Goal: Task Accomplishment & Management: Manage account settings

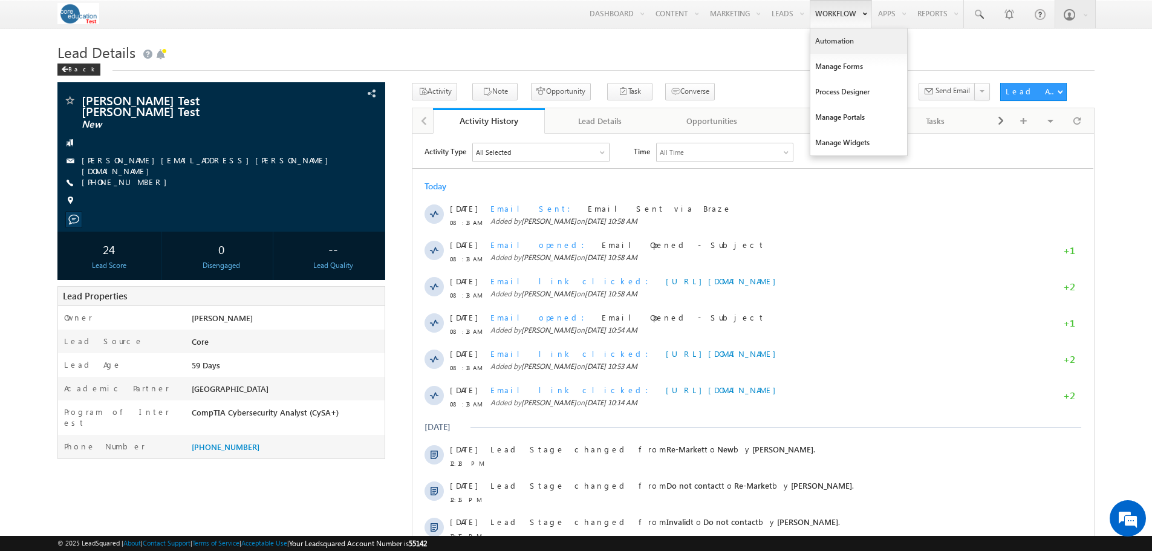
click at [835, 38] on link "Automation" at bounding box center [858, 40] width 97 height 25
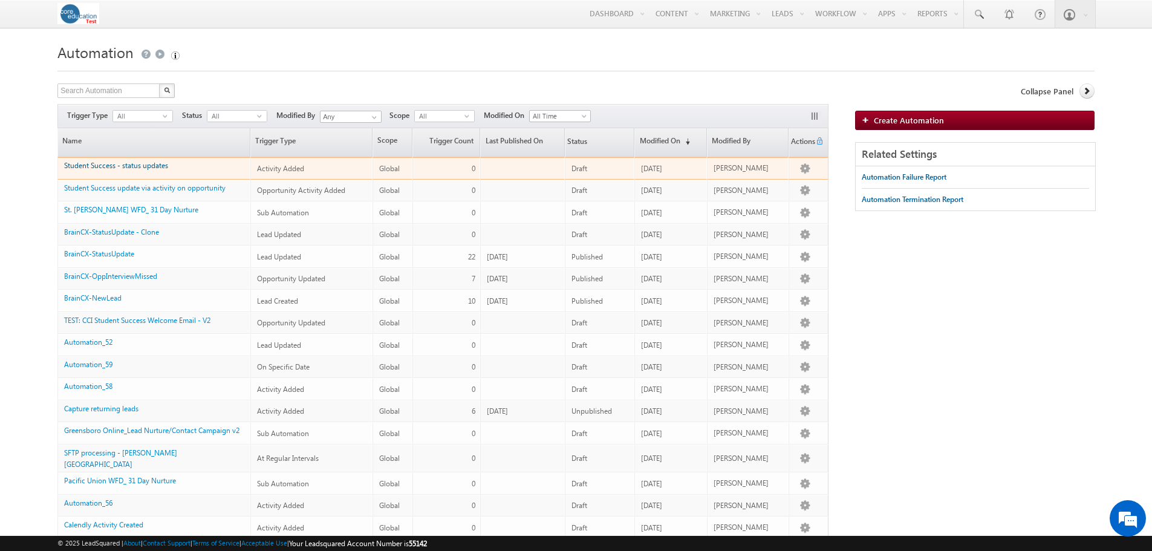
click at [150, 169] on link "Student Success - status updates" at bounding box center [116, 165] width 104 height 9
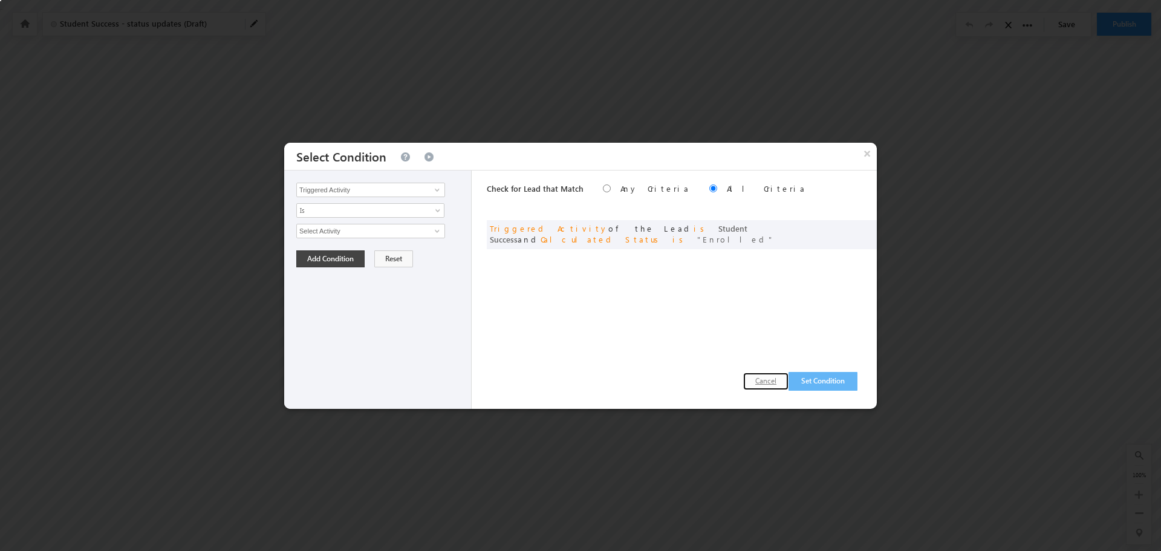
click at [769, 381] on button "Cancel" at bounding box center [765, 381] width 45 height 18
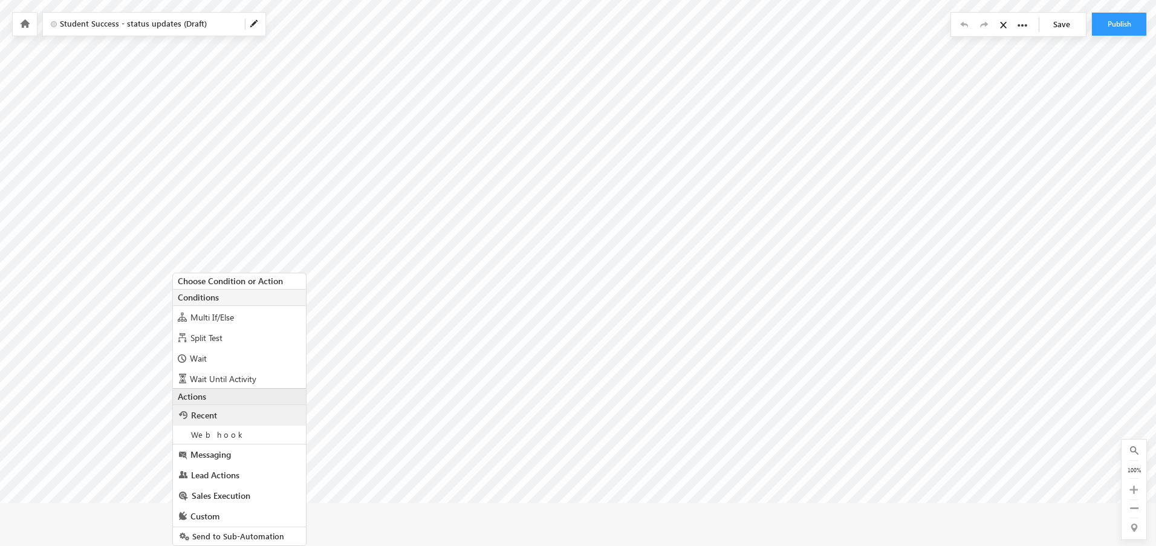
scroll to position [62, 0]
click at [213, 477] on span "Lead Actions" at bounding box center [215, 474] width 48 height 11
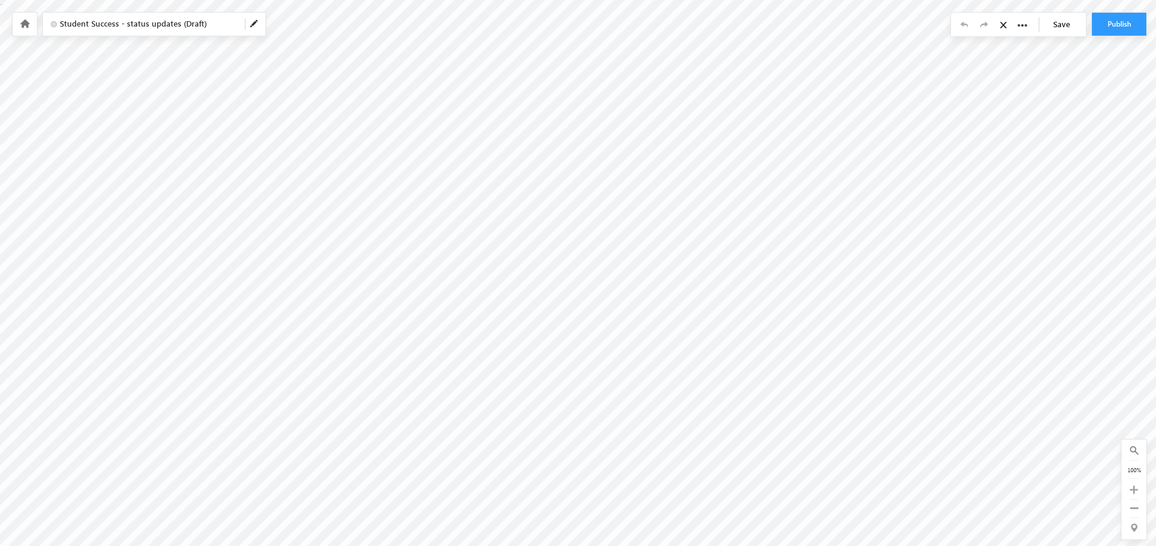
scroll to position [0, 0]
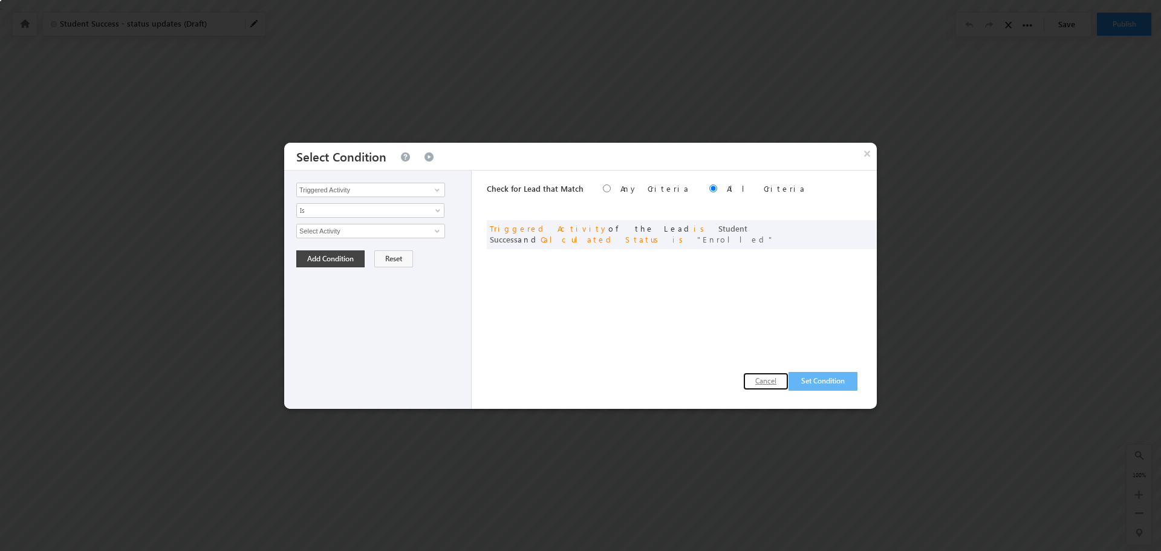
click at [760, 385] on button "Cancel" at bounding box center [765, 381] width 45 height 18
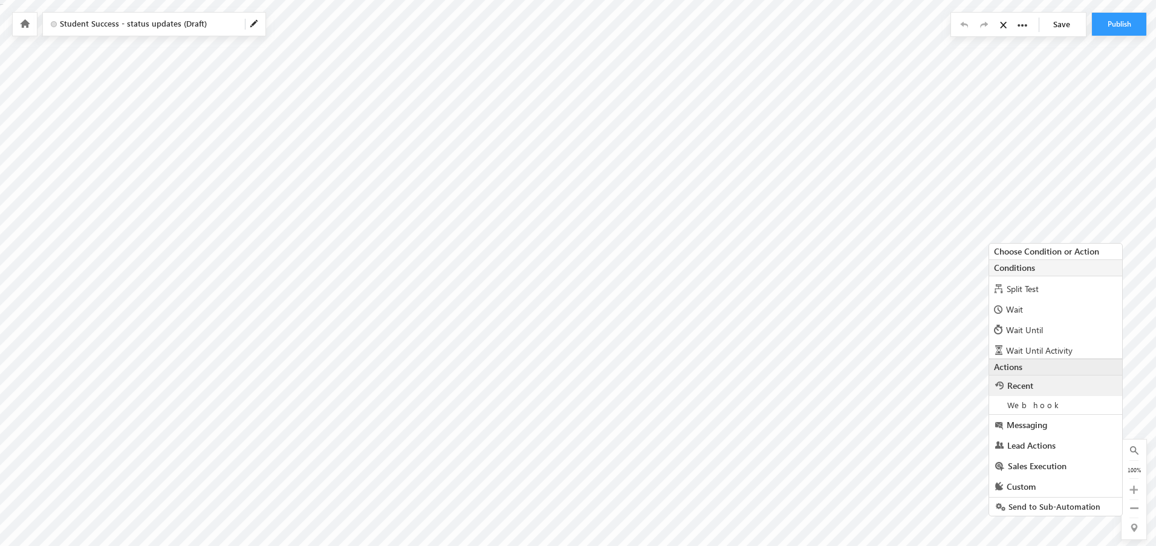
scroll to position [103, 0]
click at [1026, 429] on span "Messaging" at bounding box center [1026, 424] width 40 height 11
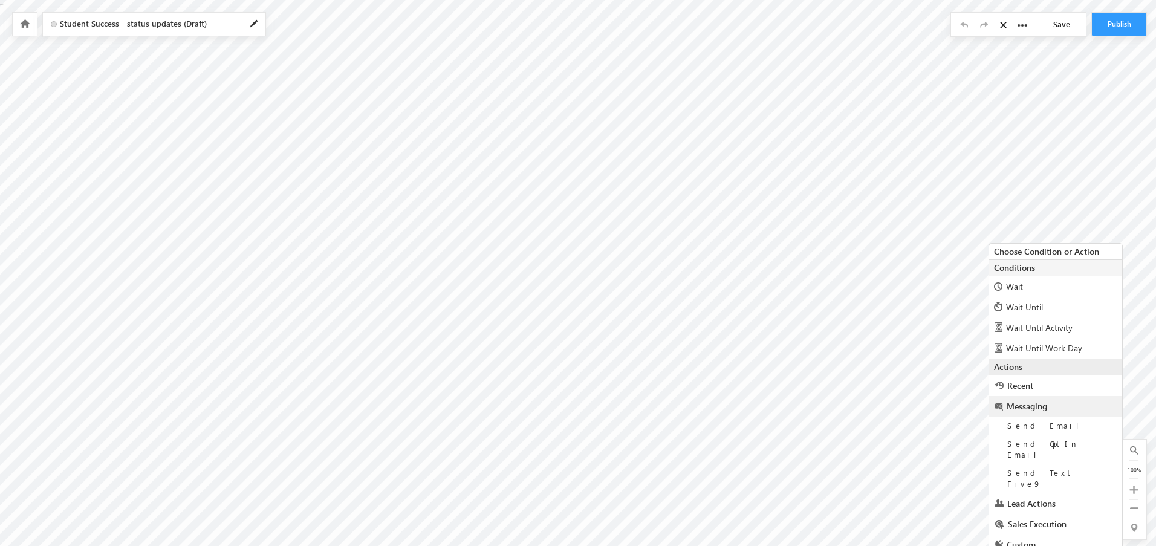
scroll to position [11, 0]
click at [1032, 491] on span "Lead Actions" at bounding box center [1031, 496] width 48 height 11
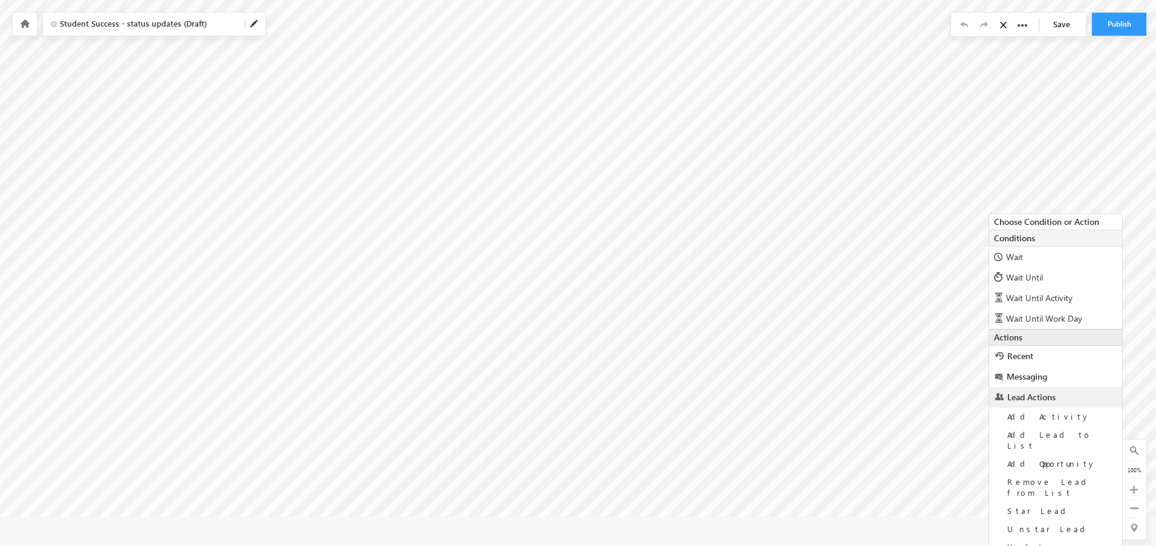
scroll to position [102, 0]
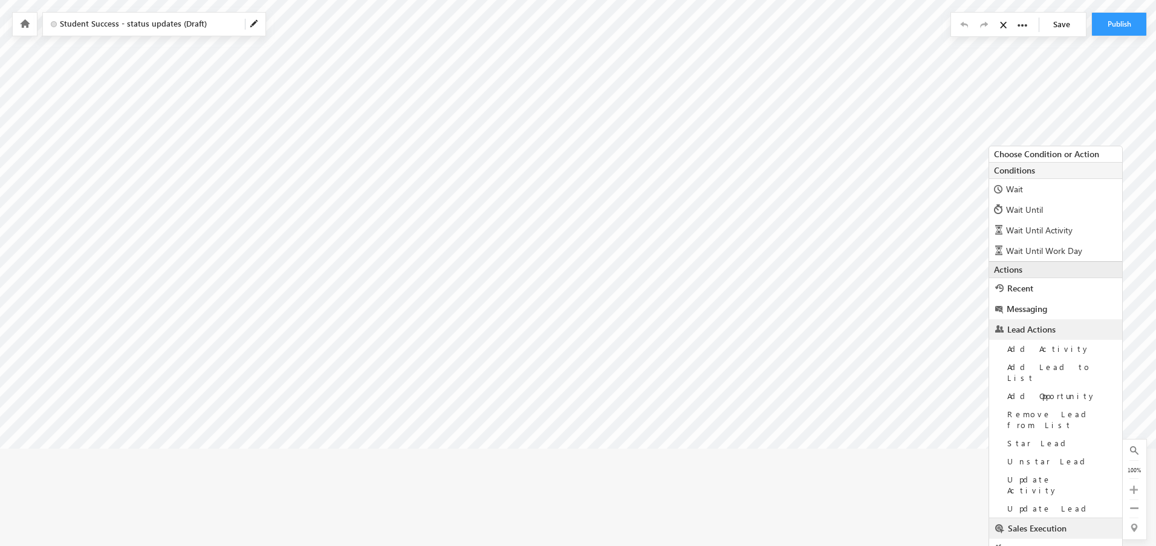
click at [1035, 522] on span "Sales Execution" at bounding box center [1037, 527] width 59 height 11
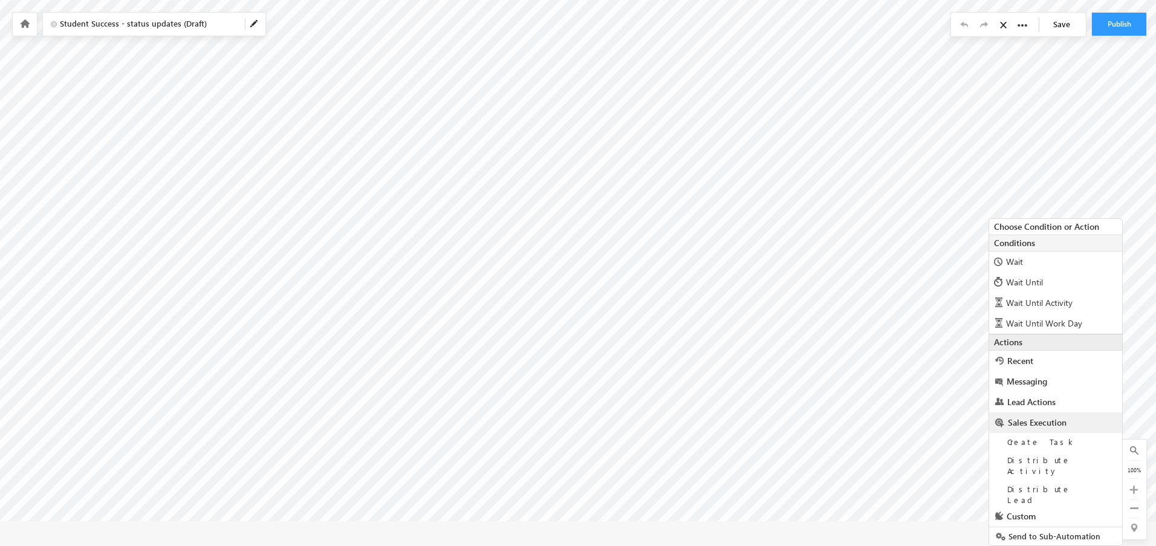
scroll to position [30, 0]
click at [1032, 513] on span "Notify User" at bounding box center [1049, 518] width 84 height 10
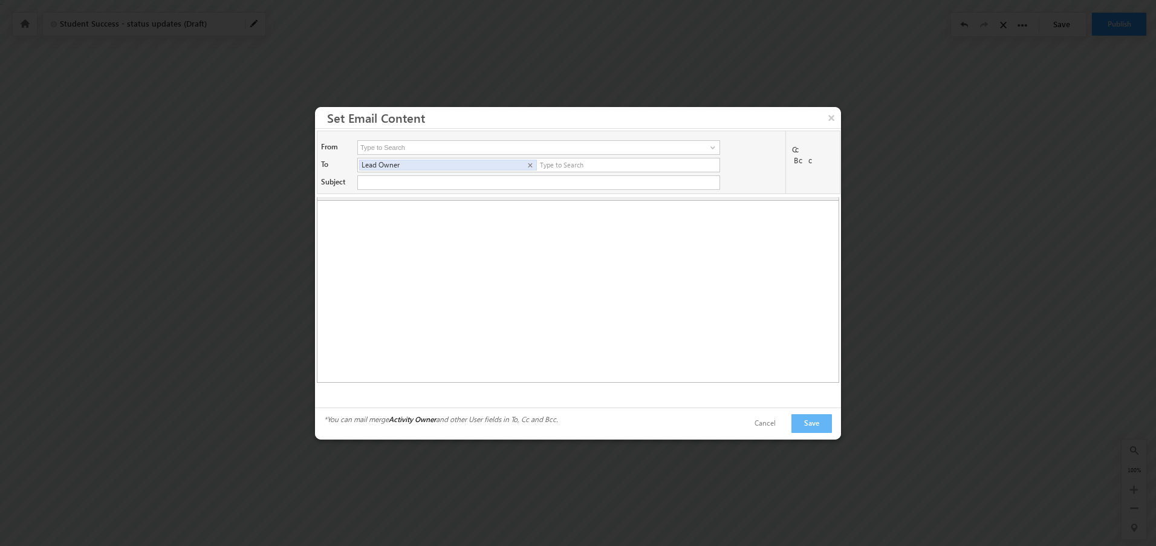
type input "Doug Haines <dhaines-test@core.edu>"
type input "About @{Lead:FirstName,}"
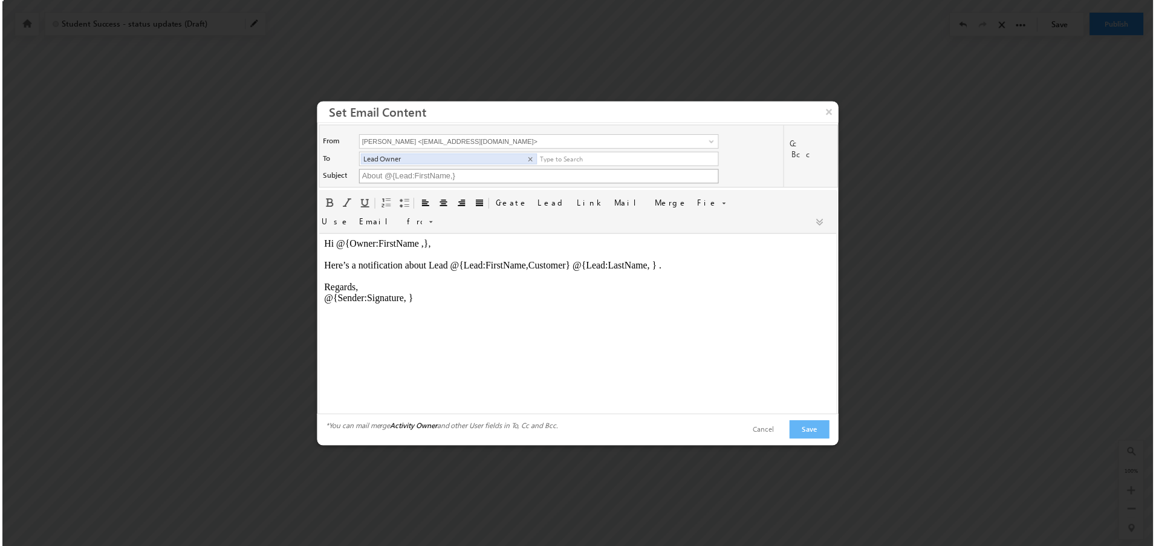
scroll to position [0, 0]
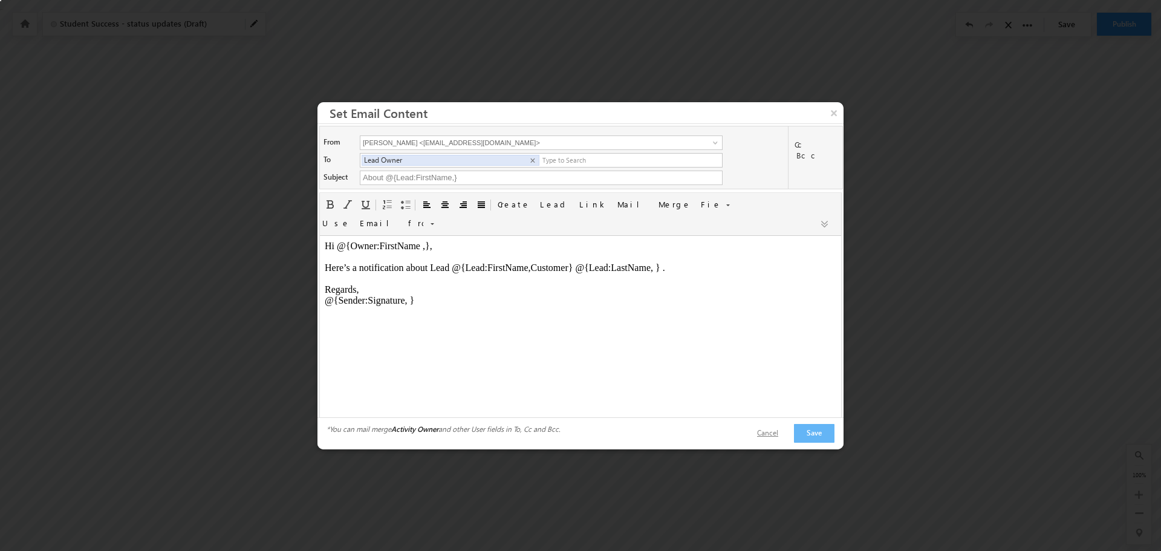
click at [772, 424] on button "Cancel" at bounding box center [767, 433] width 45 height 18
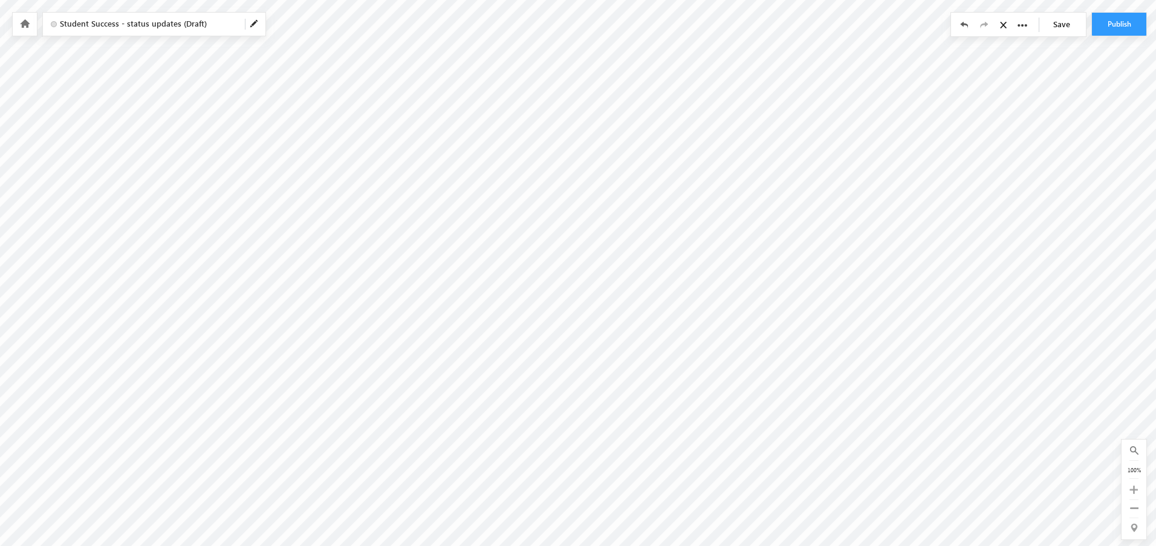
scroll to position [5, 8]
click at [1059, 28] on link "Save" at bounding box center [1064, 24] width 42 height 23
click at [25, 21] on icon at bounding box center [25, 23] width 10 height 8
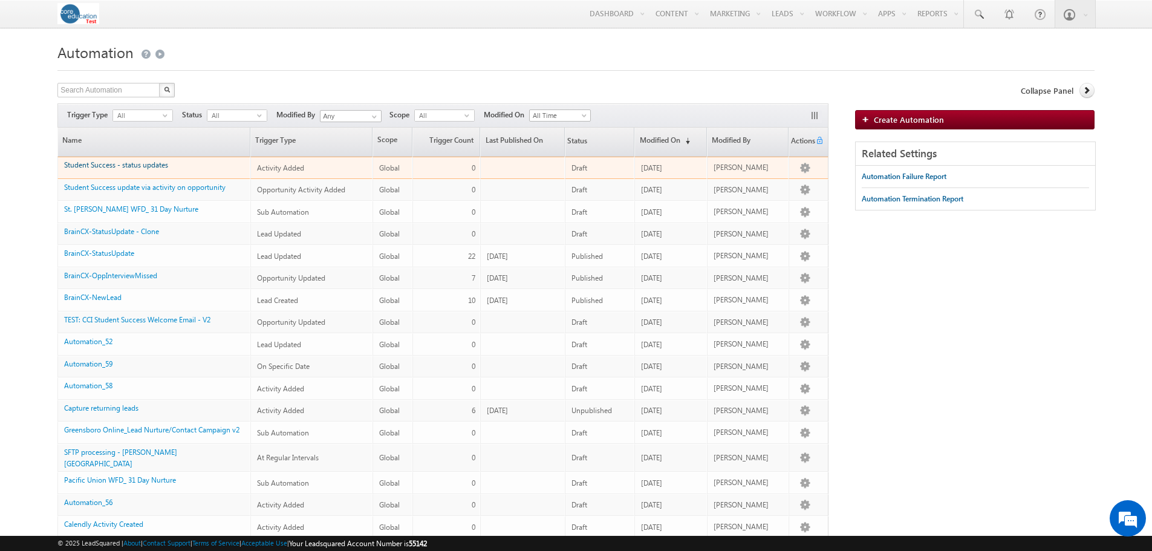
click at [159, 169] on link "Student Success - status updates" at bounding box center [116, 164] width 104 height 9
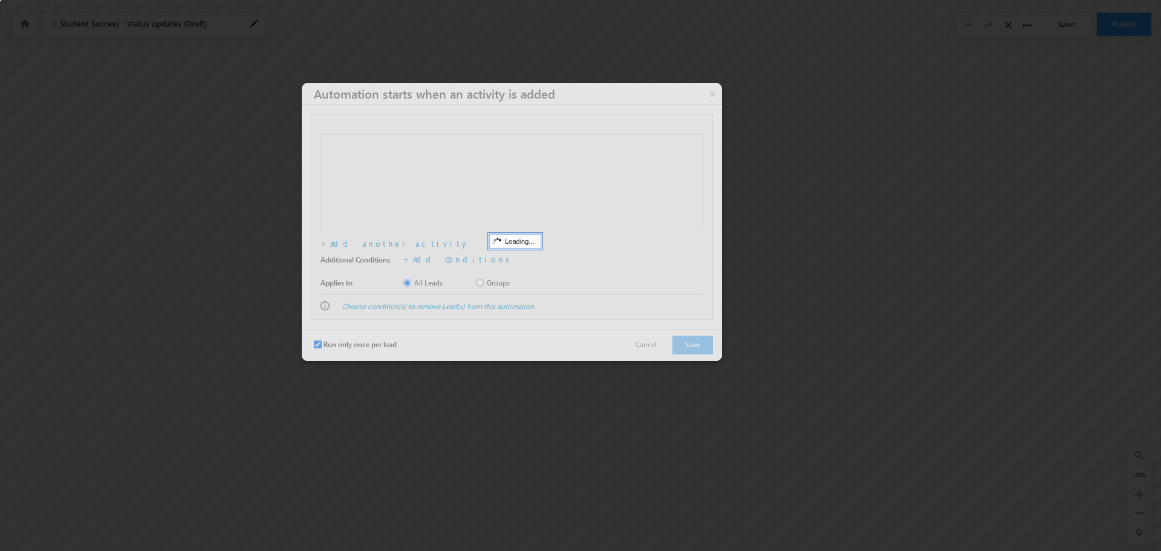
checkbox input "true"
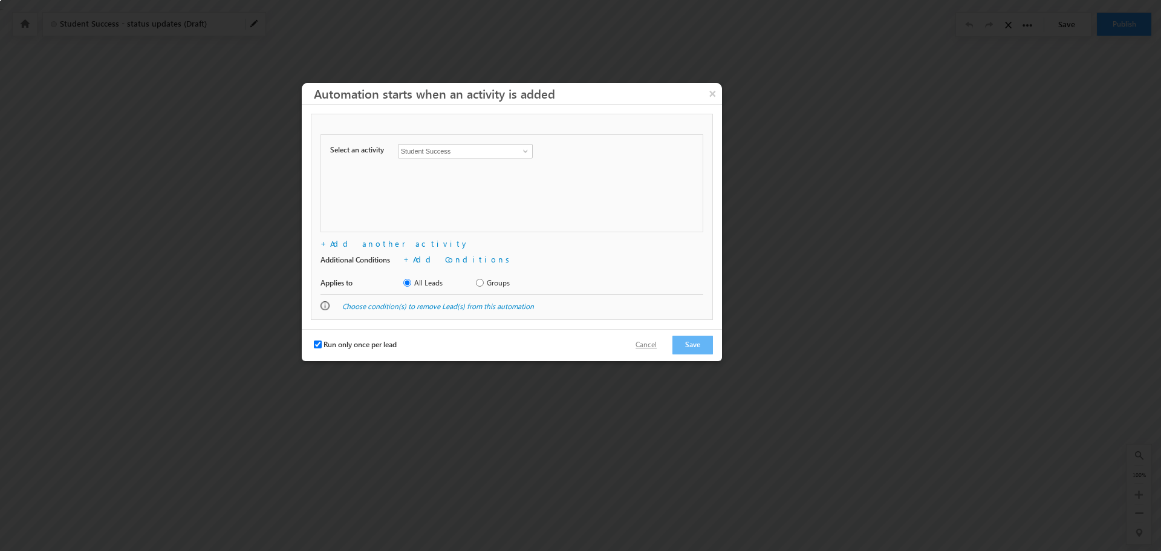
click at [653, 345] on button "Cancel" at bounding box center [645, 345] width 45 height 18
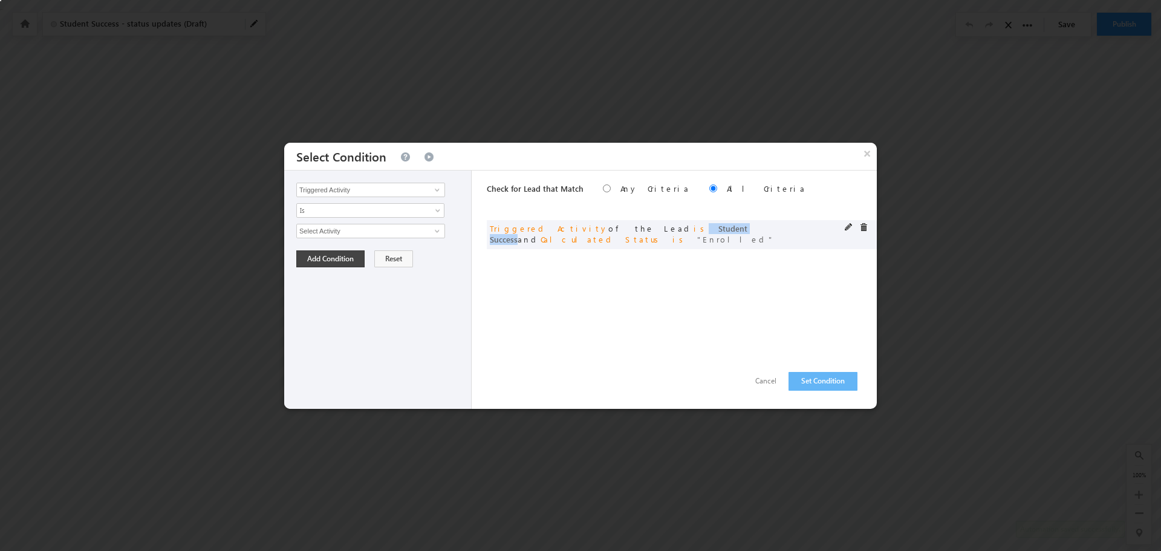
drag, startPoint x: 598, startPoint y: 228, endPoint x: 658, endPoint y: 228, distance: 59.8
click at [658, 228] on span "Triggered Activity of the Lead is Student Success and Calculated Status is Enro…" at bounding box center [632, 233] width 284 height 21
drag, startPoint x: 674, startPoint y: 233, endPoint x: 738, endPoint y: 231, distance: 64.1
click at [738, 231] on span "Triggered Activity of the Lead is Student Success and Calculated Status is Enro…" at bounding box center [632, 233] width 284 height 21
drag, startPoint x: 748, startPoint y: 230, endPoint x: 774, endPoint y: 230, distance: 26.6
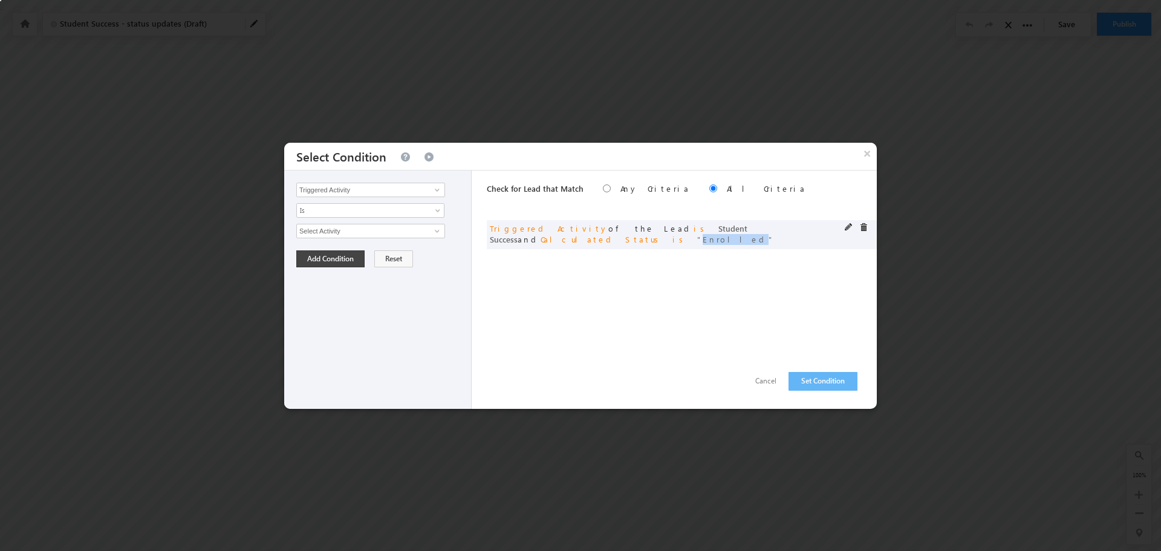
click at [774, 234] on span "Enrolled" at bounding box center [735, 239] width 77 height 10
copy span "Enrolled"
click at [776, 385] on button "Cancel" at bounding box center [765, 381] width 45 height 18
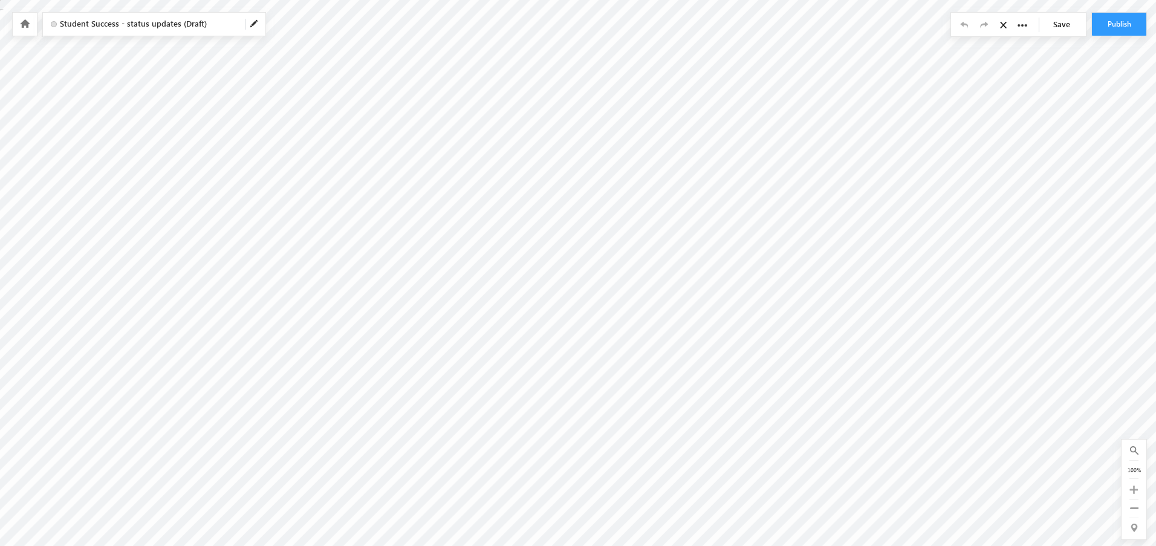
click at [198, 28] on span "Student Success - status updates (Draft)" at bounding box center [147, 23] width 175 height 11
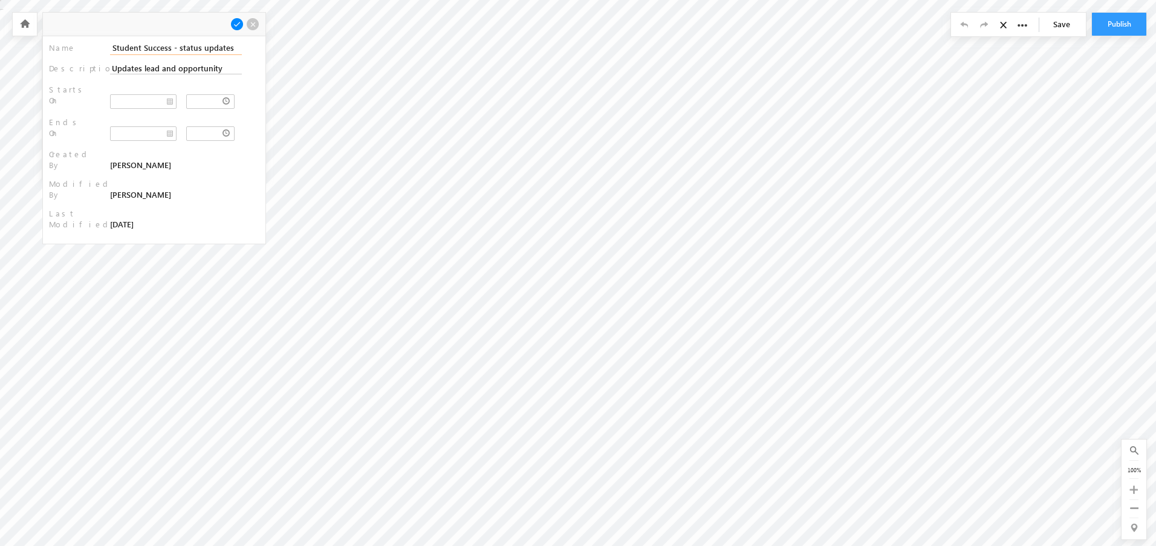
click at [210, 50] on input "Student Success - status updates" at bounding box center [176, 48] width 132 height 14
click at [253, 22] on span at bounding box center [252, 24] width 13 height 13
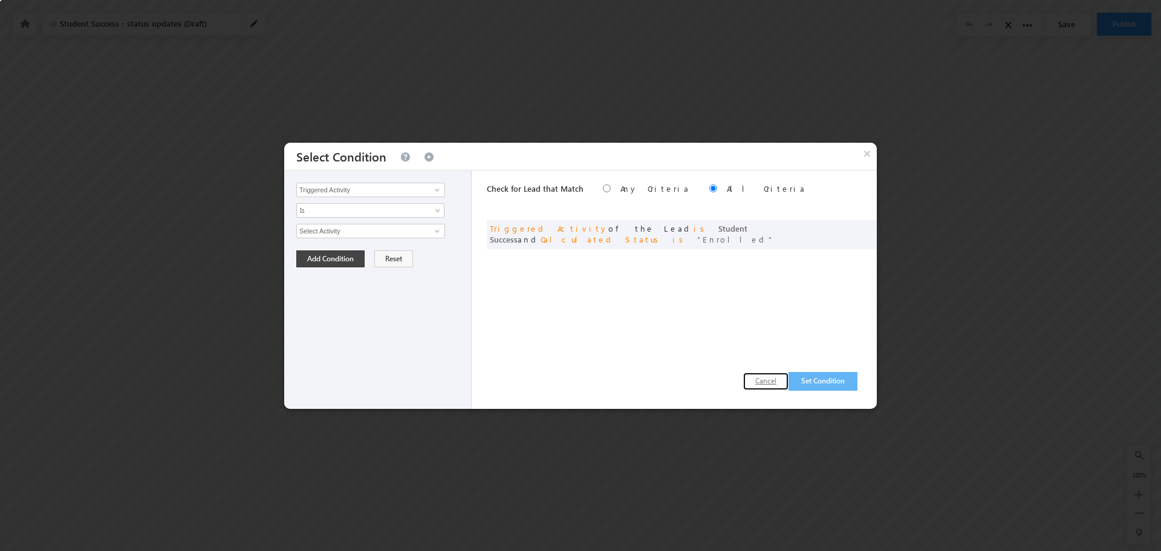
click at [773, 382] on button "Cancel" at bounding box center [765, 381] width 45 height 18
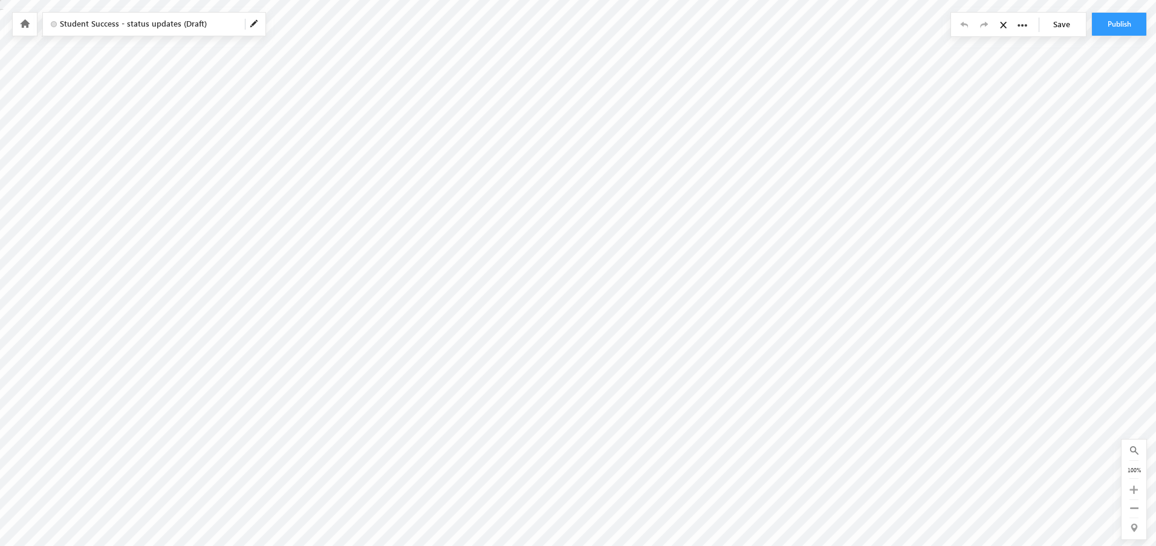
click at [23, 23] on icon at bounding box center [25, 23] width 10 height 8
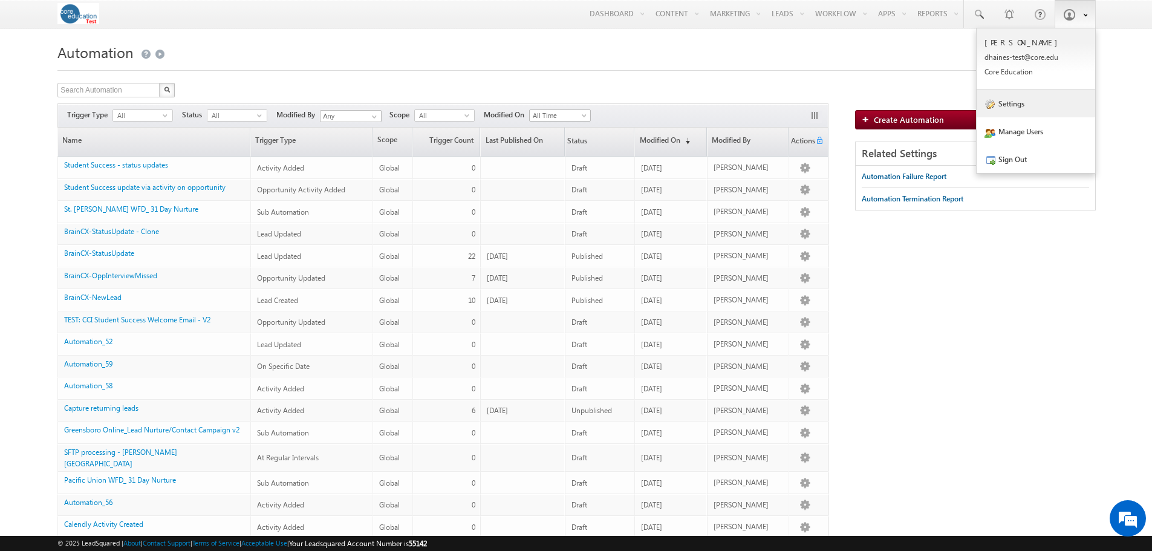
click at [1012, 103] on link "Settings" at bounding box center [1035, 103] width 118 height 28
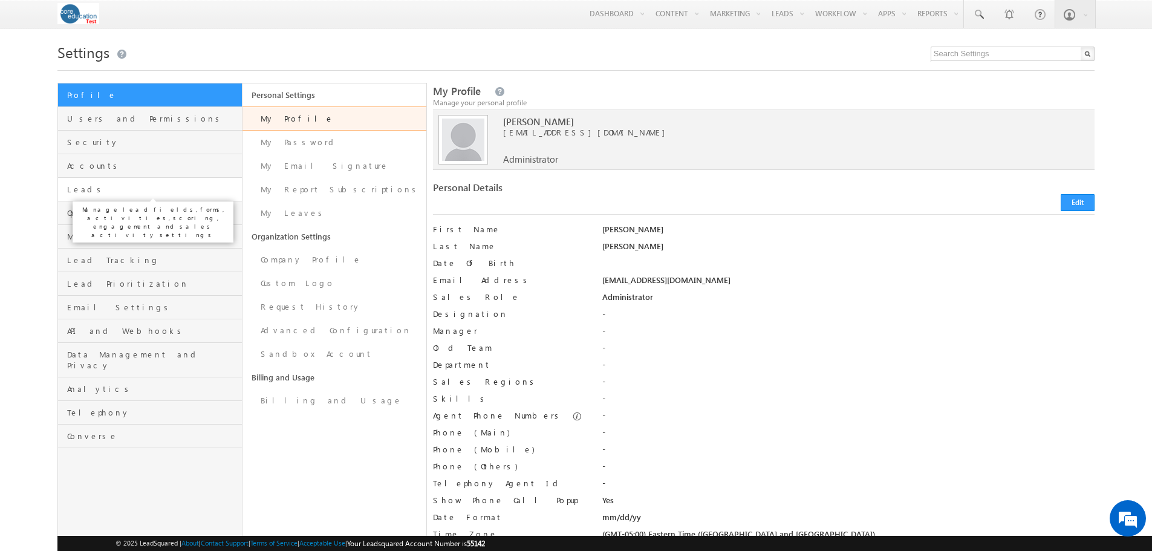
click at [81, 190] on span "Leads" at bounding box center [152, 189] width 171 height 11
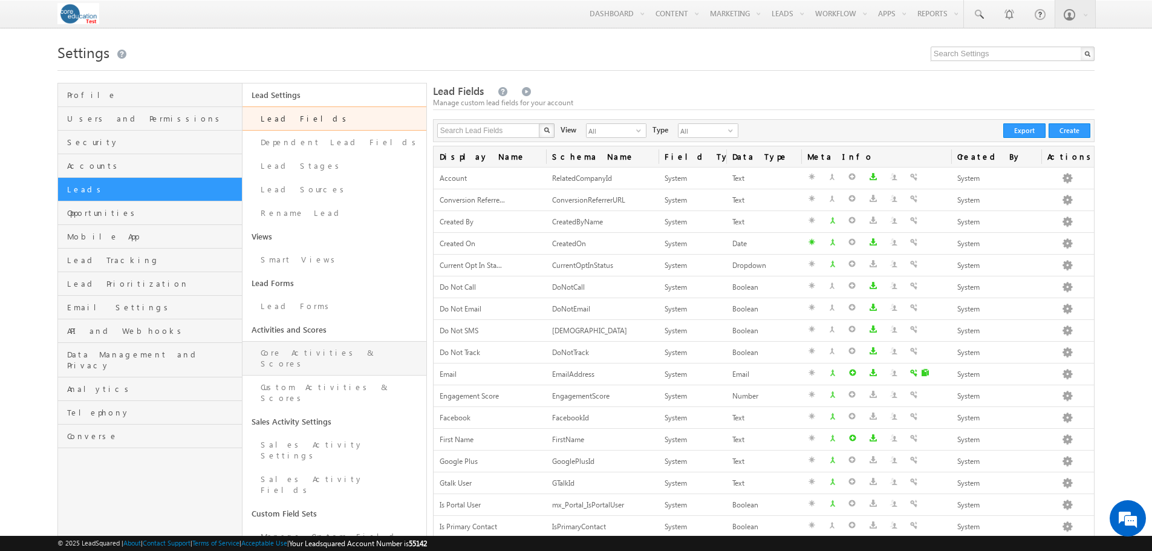
click at [299, 357] on link "Core Activities & Scores" at bounding box center [334, 358] width 184 height 34
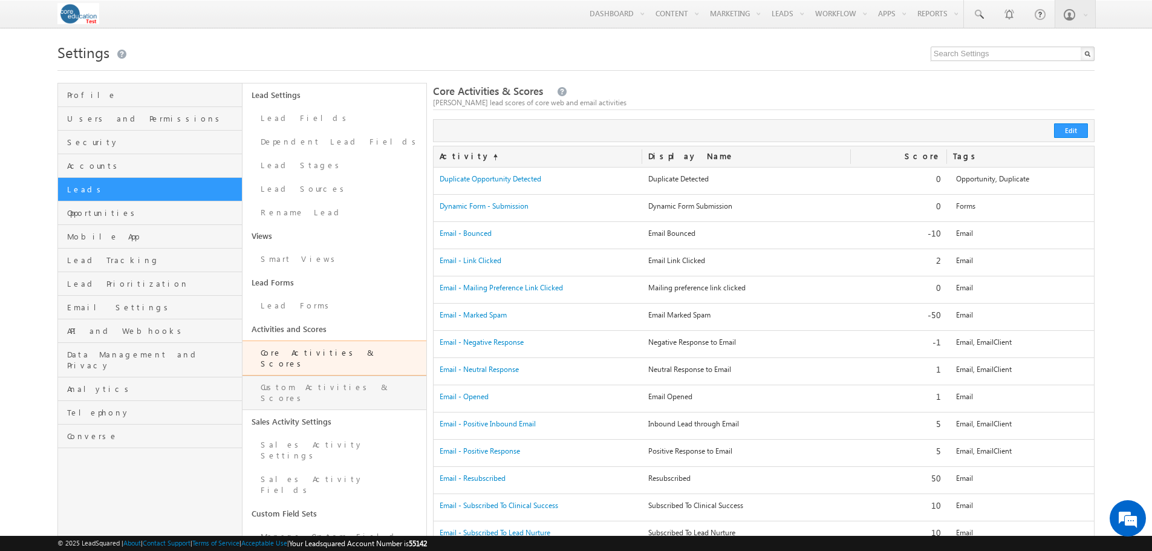
click at [331, 375] on link "Custom Activities & Scores" at bounding box center [334, 392] width 184 height 34
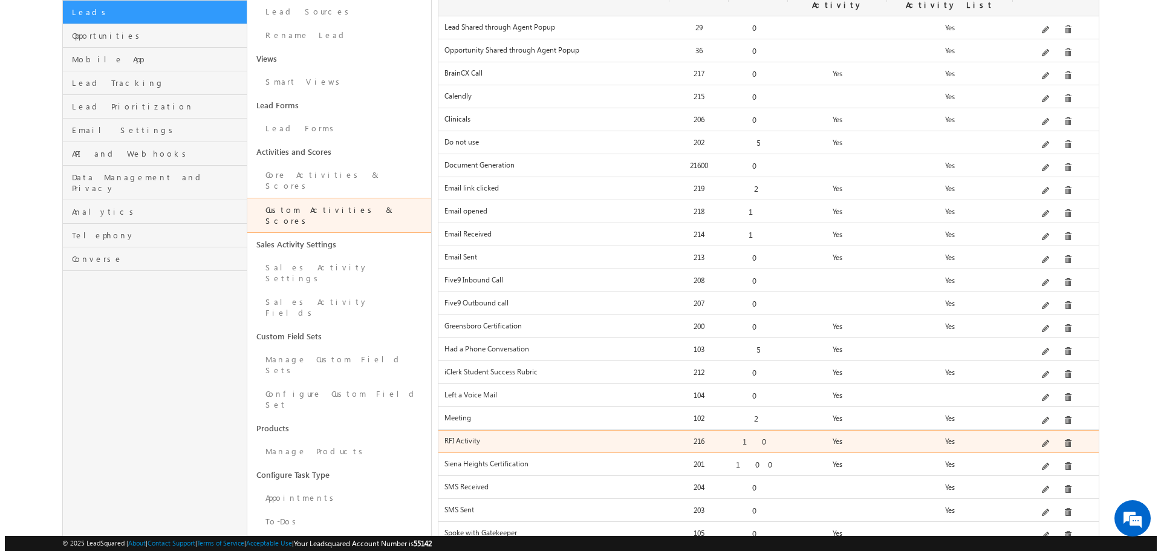
scroll to position [287, 0]
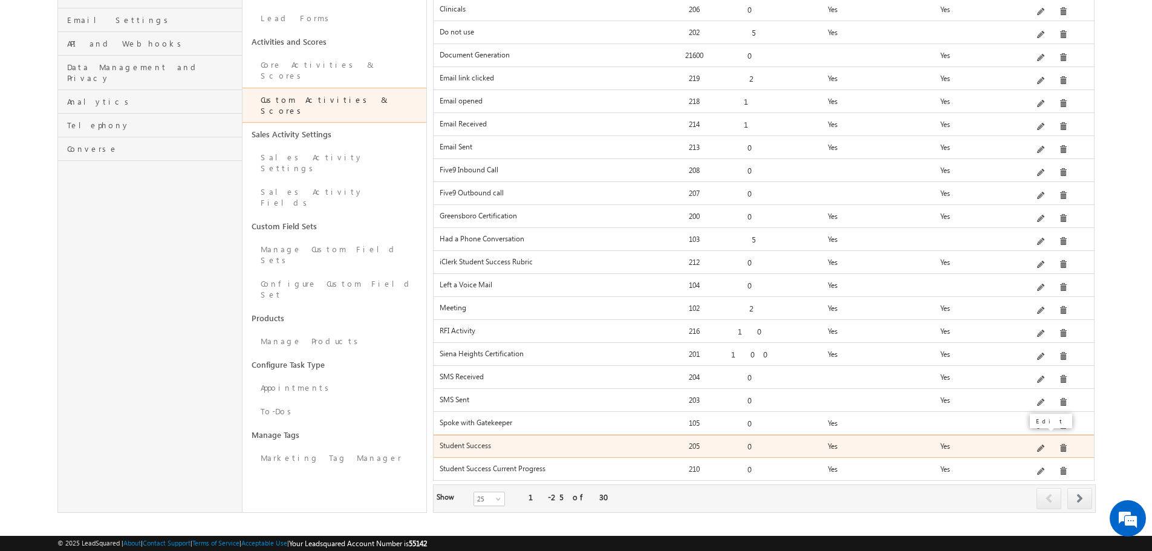
click at [1037, 440] on div "This stores the progress information for a student success record." at bounding box center [1051, 448] width 86 height 17
click at [1043, 444] on span at bounding box center [1041, 448] width 9 height 9
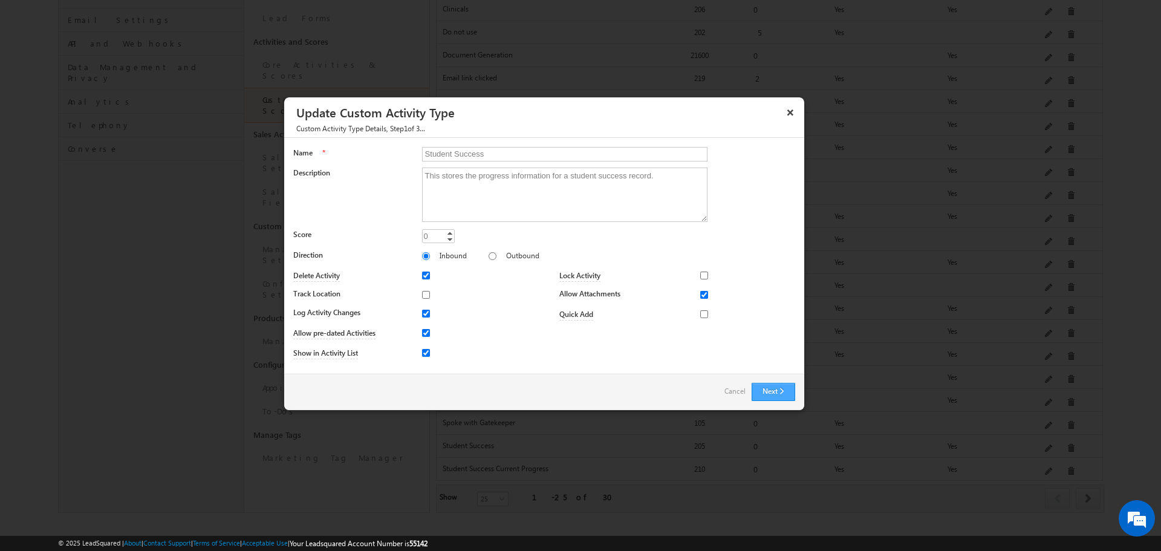
click at [771, 390] on button "Next" at bounding box center [773, 392] width 44 height 18
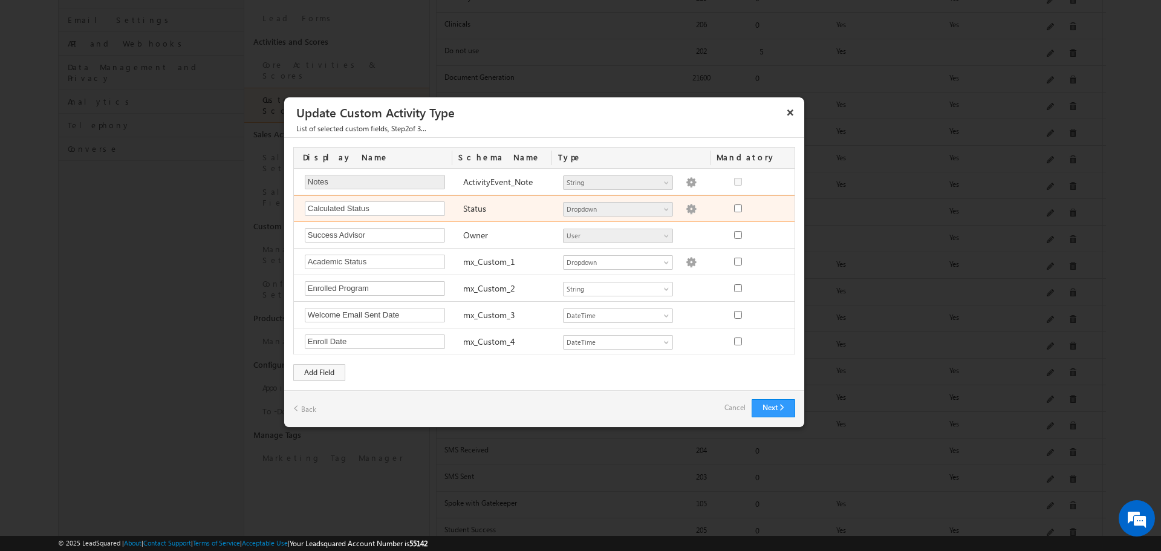
click at [685, 207] on img at bounding box center [690, 209] width 11 height 11
type textarea "Active Student At Risk Cancelled Completed Concern Enrolled Expired Inactive On…"
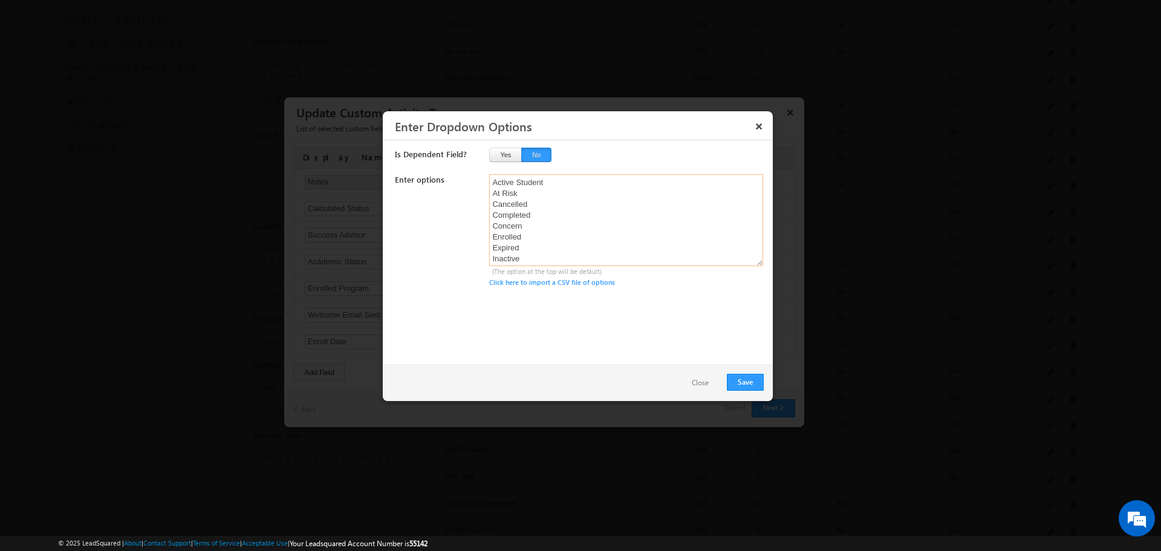
click at [582, 250] on textarea "Active Student At Risk Cancelled Completed Concern Enrolled Expired Inactive On…" at bounding box center [626, 220] width 274 height 92
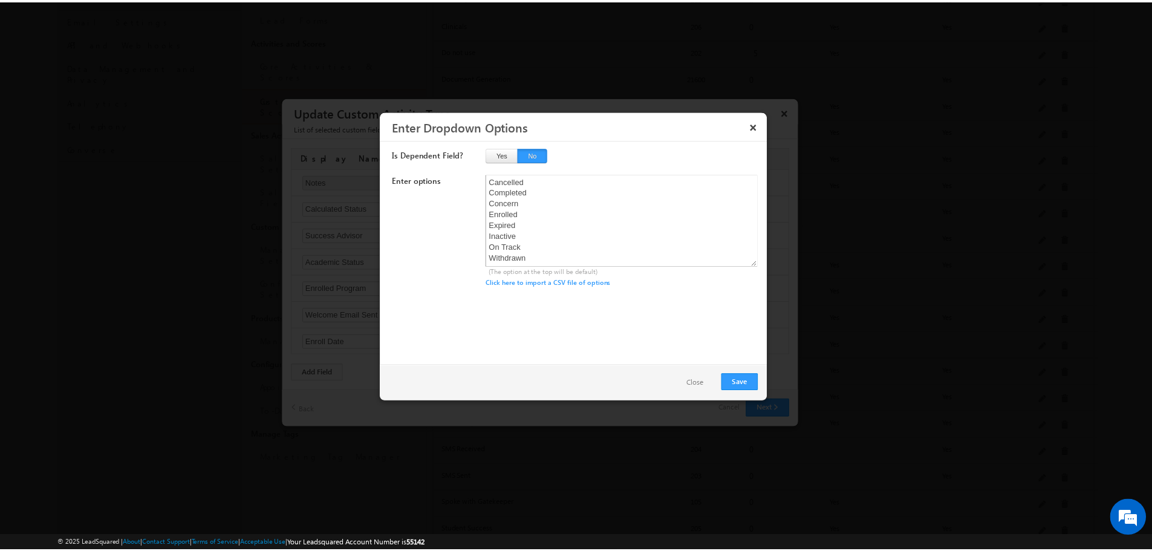
scroll to position [0, 0]
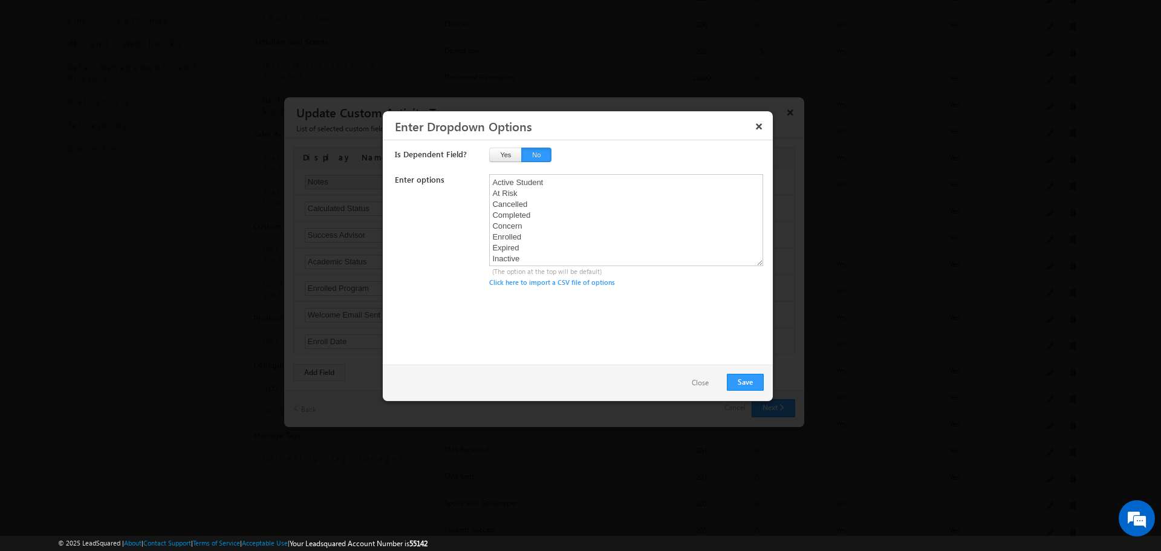
click at [699, 380] on button "Close" at bounding box center [699, 383] width 41 height 18
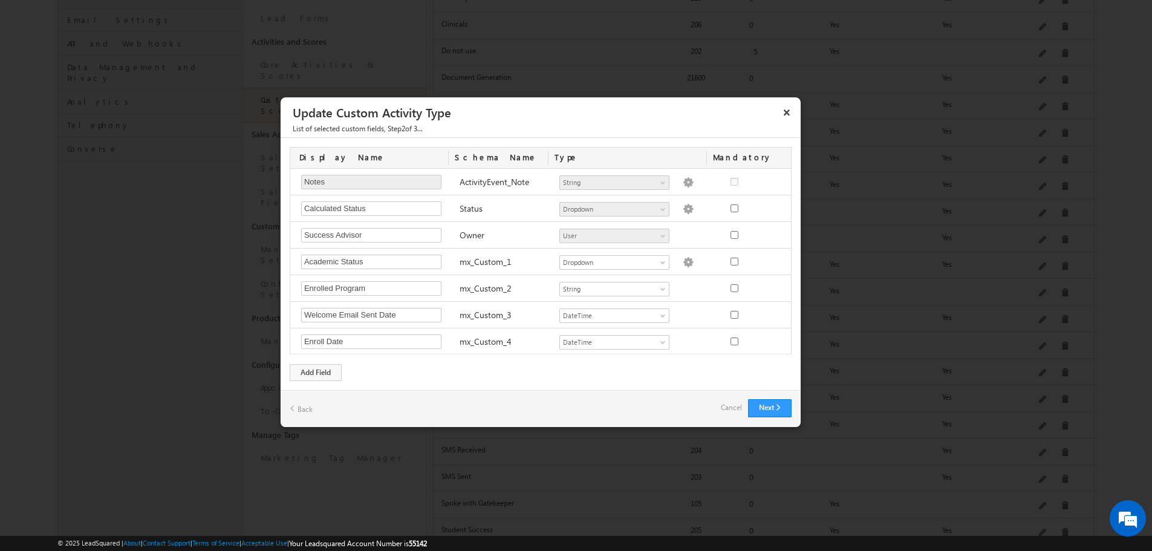
click at [731, 404] on link "Cancel" at bounding box center [731, 407] width 21 height 17
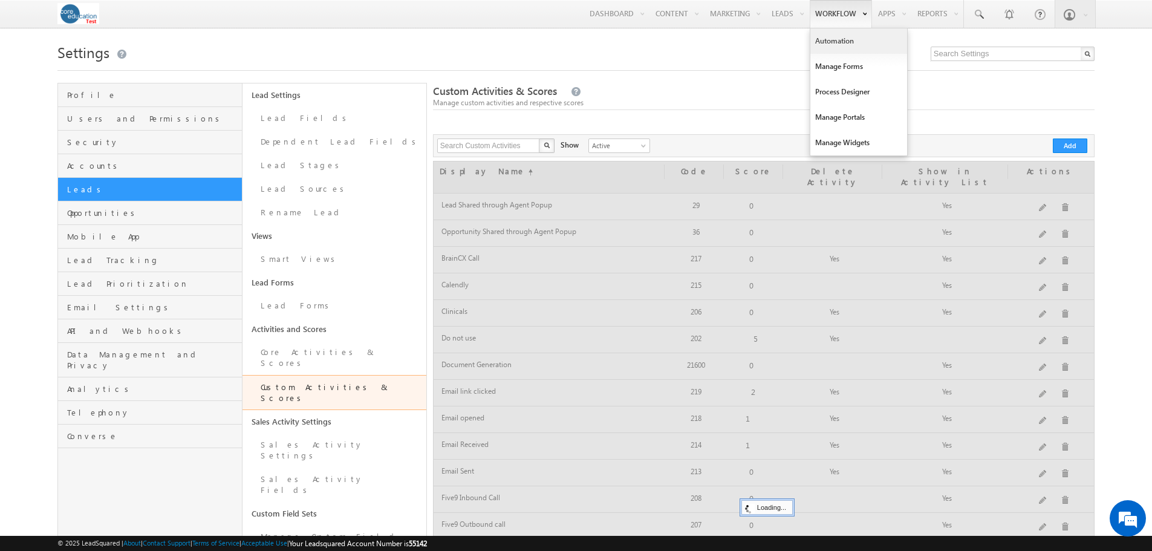
click at [823, 30] on link "Automation" at bounding box center [858, 40] width 97 height 25
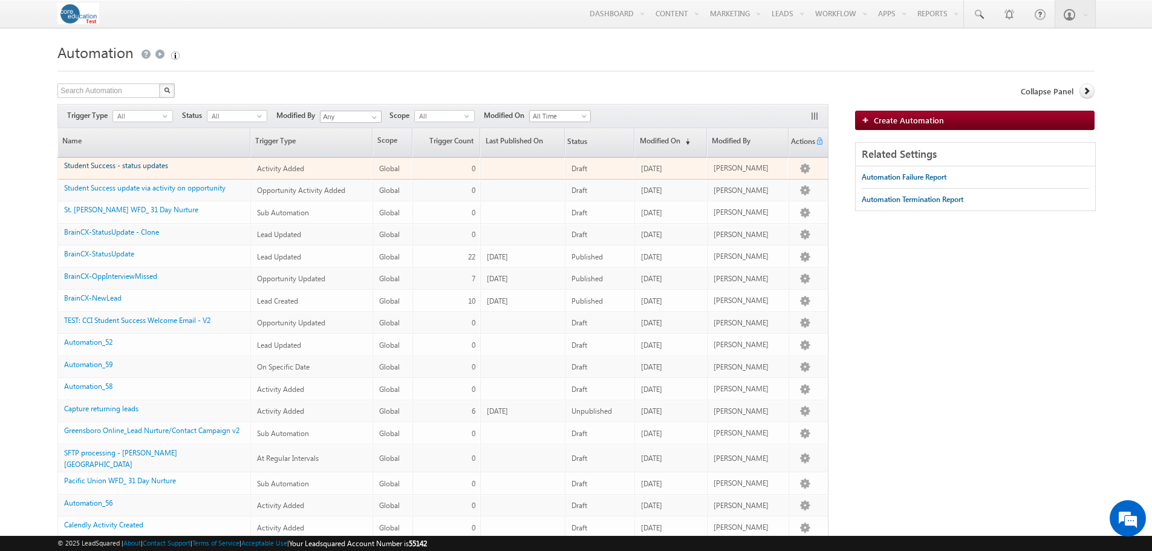
click at [147, 161] on link "Student Success - status updates" at bounding box center [116, 165] width 104 height 9
click at [149, 169] on link "Student Success - status updates" at bounding box center [116, 165] width 104 height 9
